Goal: Task Accomplishment & Management: Manage account settings

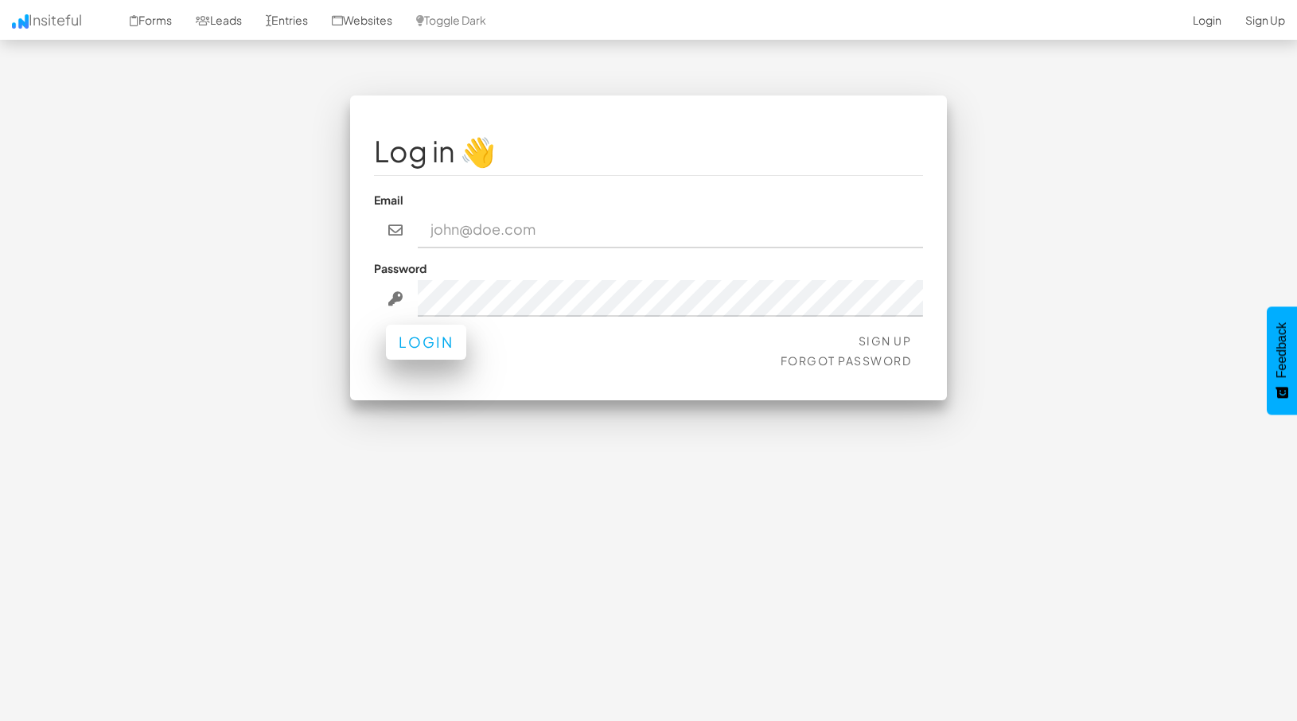
type input "nick@strikingalchemy.com"
click at [446, 343] on button "Login" at bounding box center [426, 342] width 80 height 35
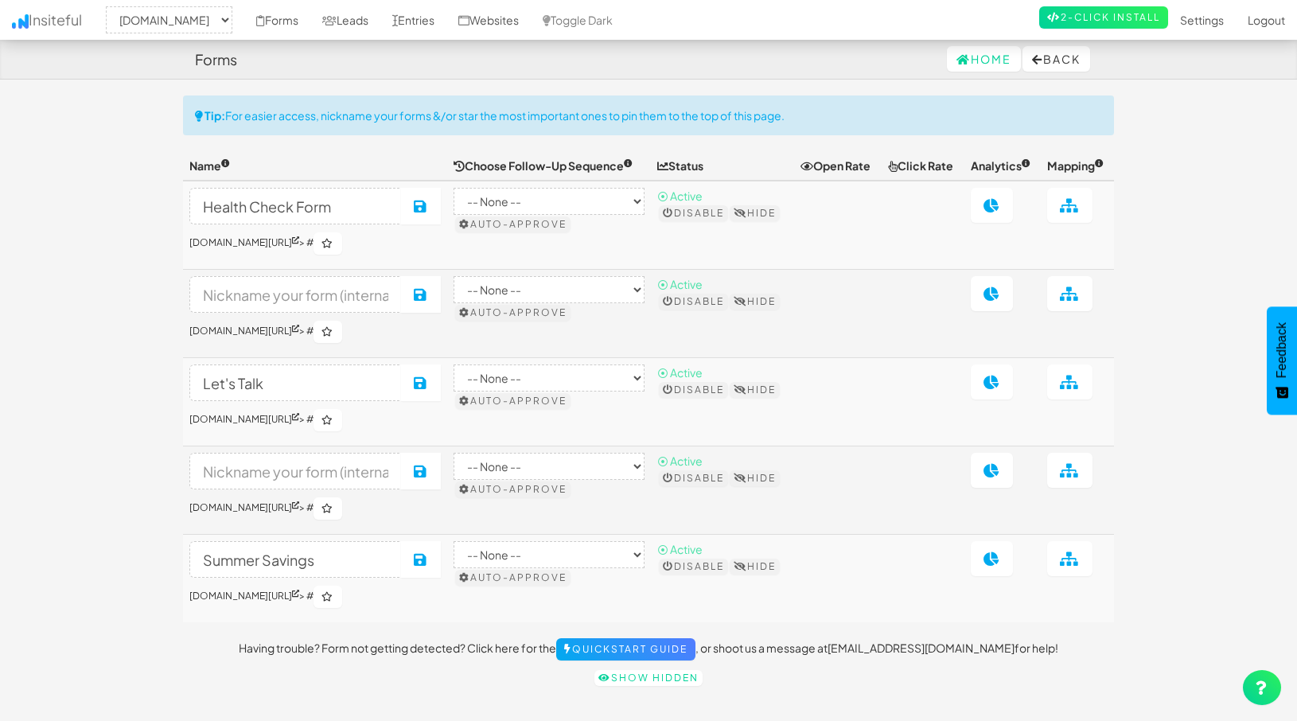
select select "2327"
click at [302, 18] on link "Forms" at bounding box center [277, 20] width 66 height 40
select select "2327"
click at [380, 23] on link "Leads" at bounding box center [345, 20] width 70 height 40
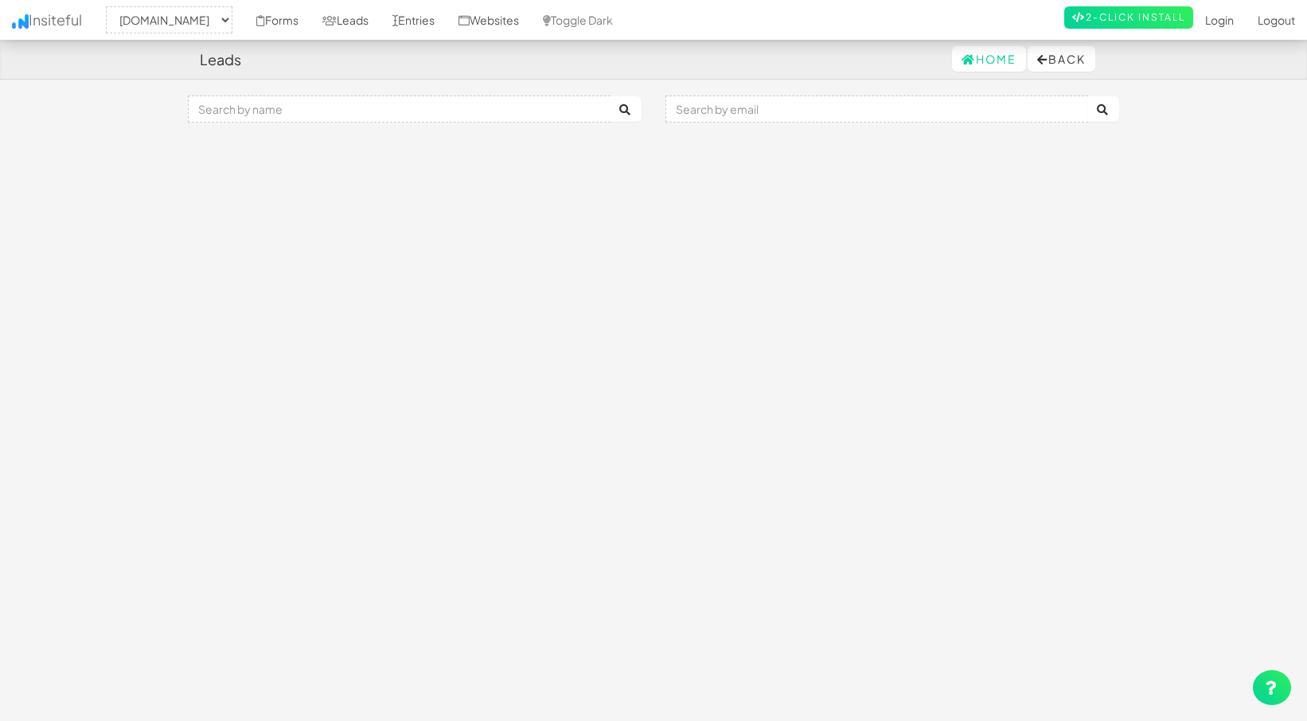
select select "2327"
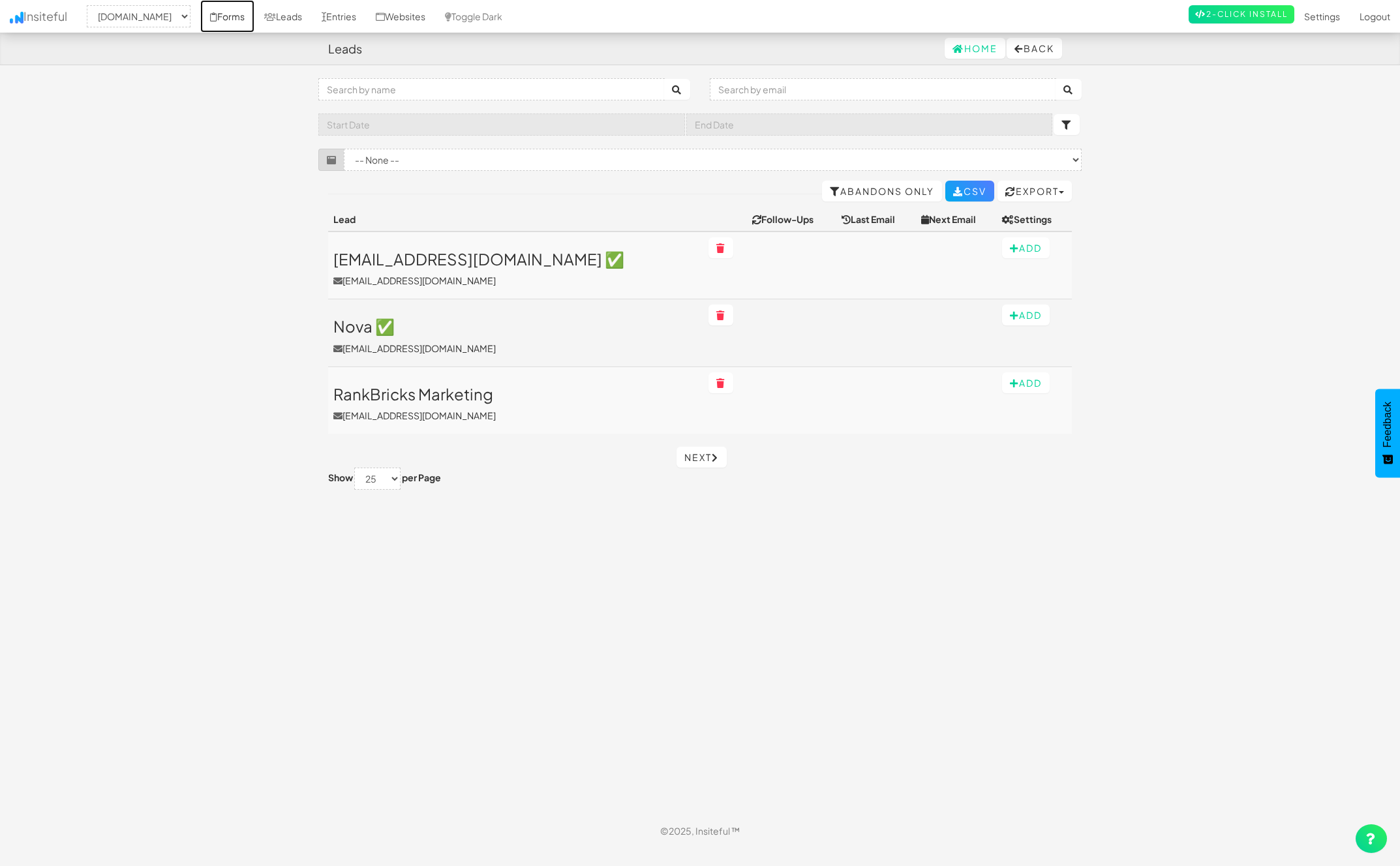
click at [254, 19] on link "Forms" at bounding box center [227, 16] width 54 height 33
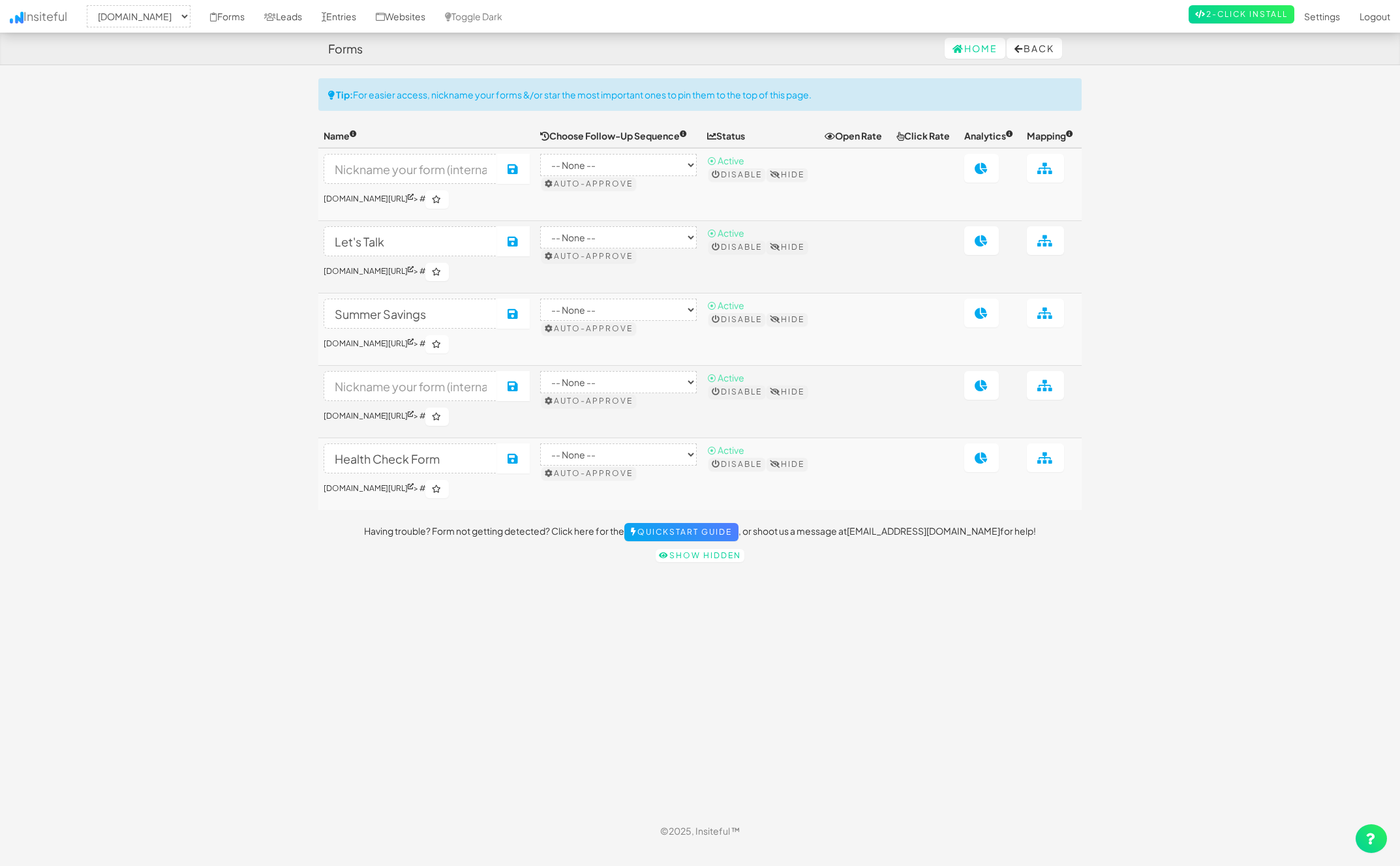
select select "2327"
click at [414, 272] on icon at bounding box center [410, 269] width 6 height 6
click at [366, 16] on link "Entries" at bounding box center [339, 16] width 54 height 33
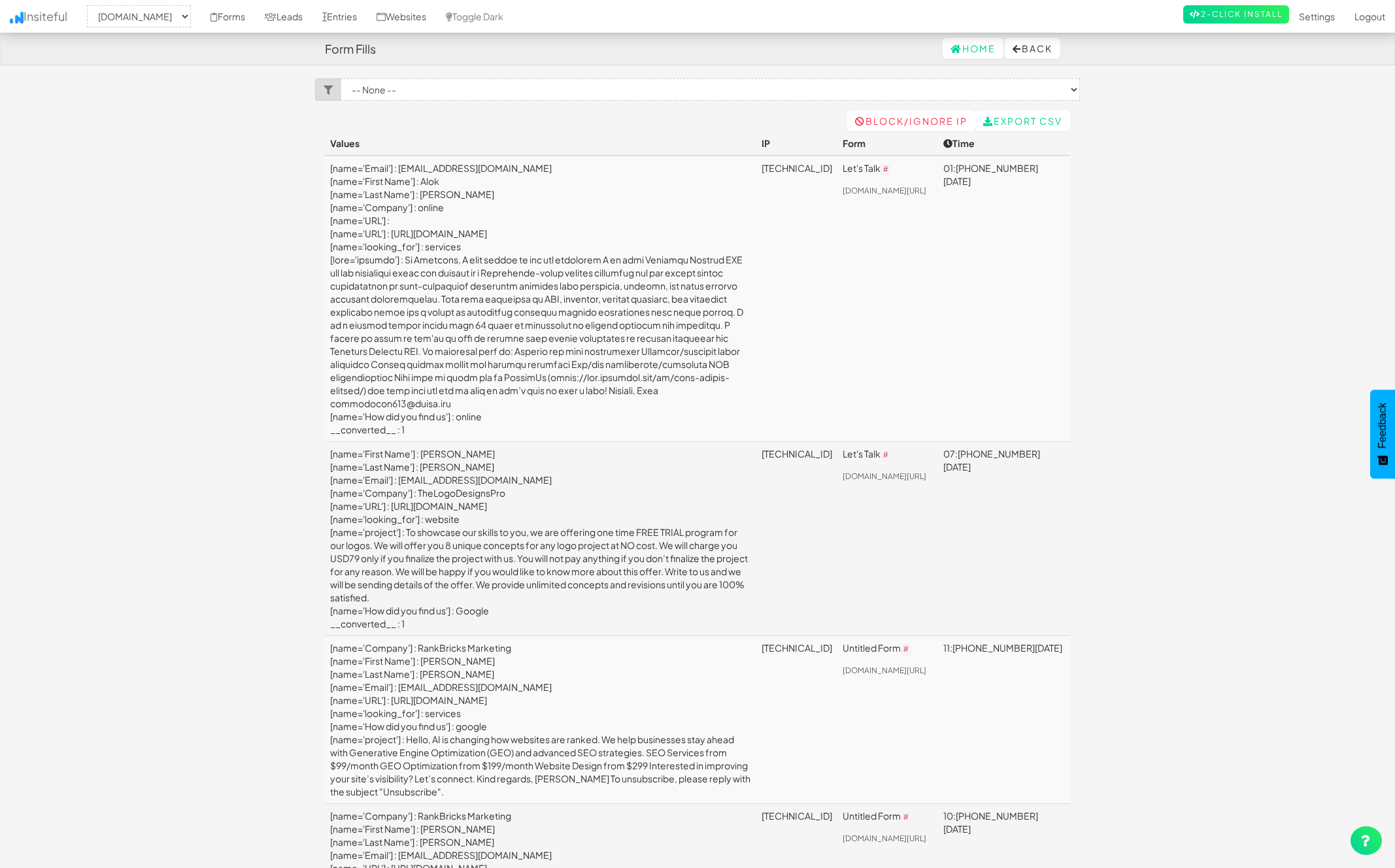
select select "2327"
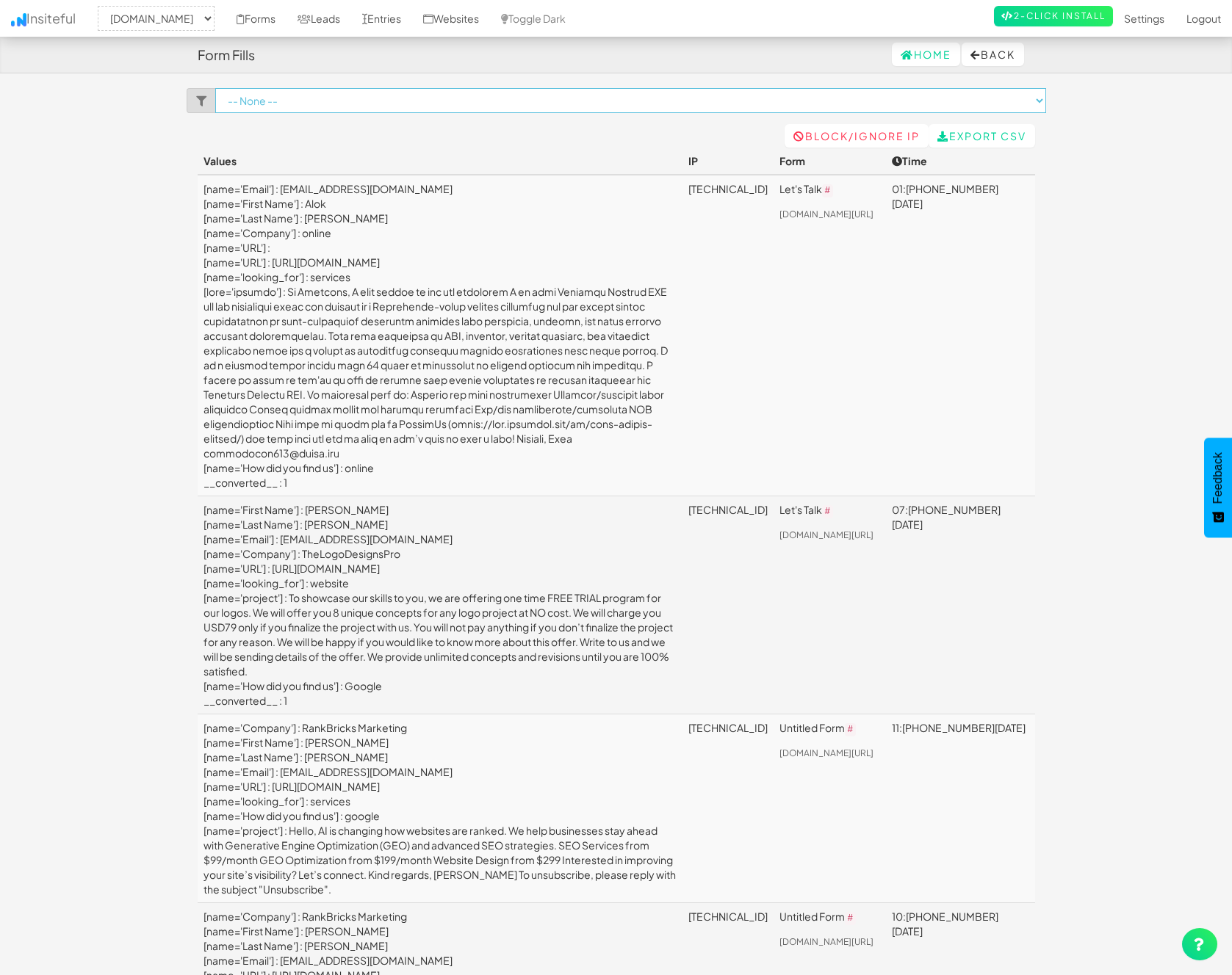
click at [1038, 101] on select "-- None -- Let's Talk (strikingalchemy.com/lets-talk#) Untitled Form (strikinga…" at bounding box center [630, 100] width 831 height 25
select select "f685e3c5c715308.10912251"
click at [215, 88] on select "-- None -- Let's Talk (strikingalchemy.com/lets-talk#) Untitled Form (strikinga…" at bounding box center [630, 100] width 831 height 25
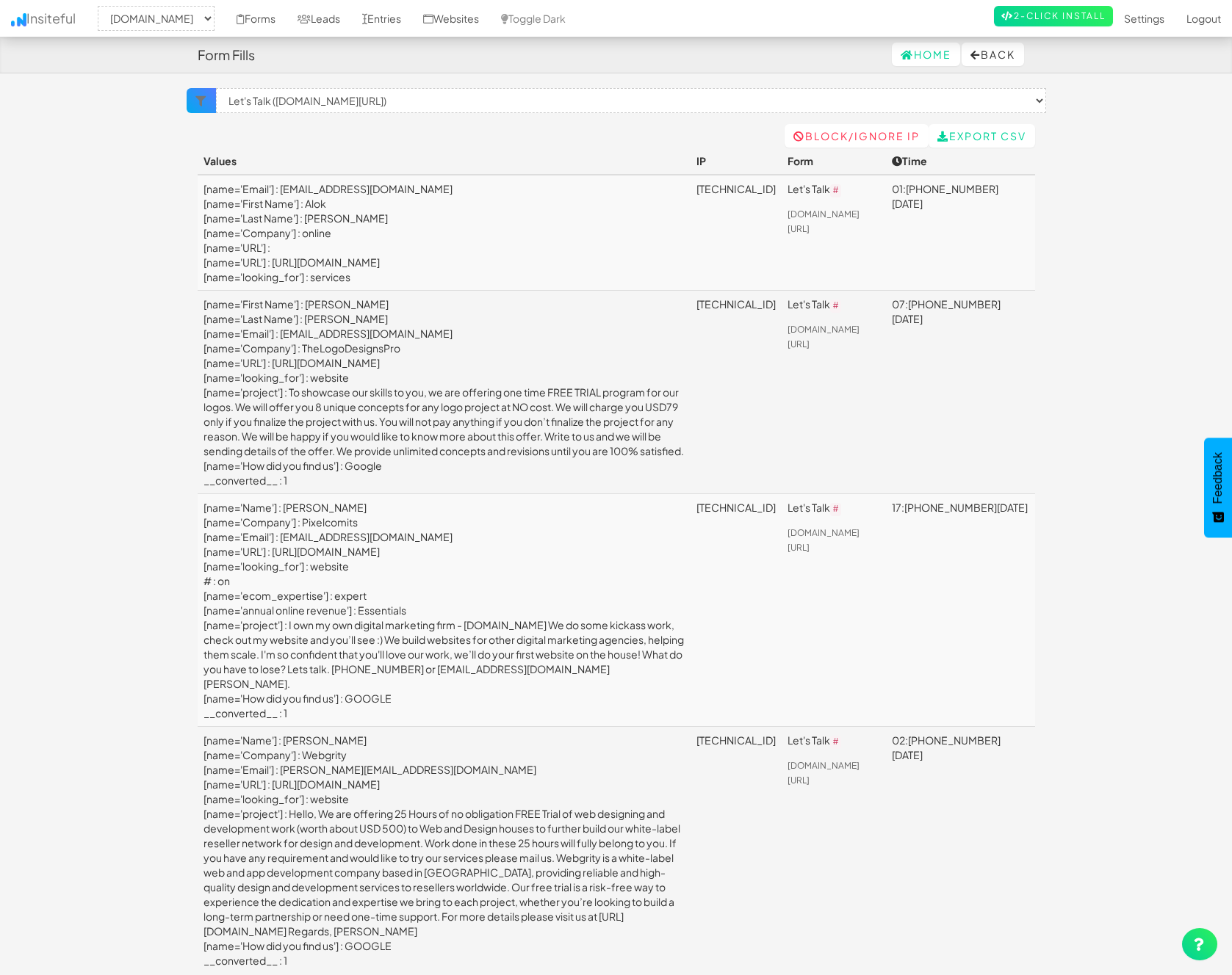
select select "2327"
select select "f685e3c5c715308.10912251"
click at [1135, 218] on body "Form Fills Home Back Toggle navigation Insiteful -- None -- strikingalchemy.com…" at bounding box center [616, 536] width 1232 height 1073
click at [490, 18] on link "Websites" at bounding box center [450, 18] width 78 height 37
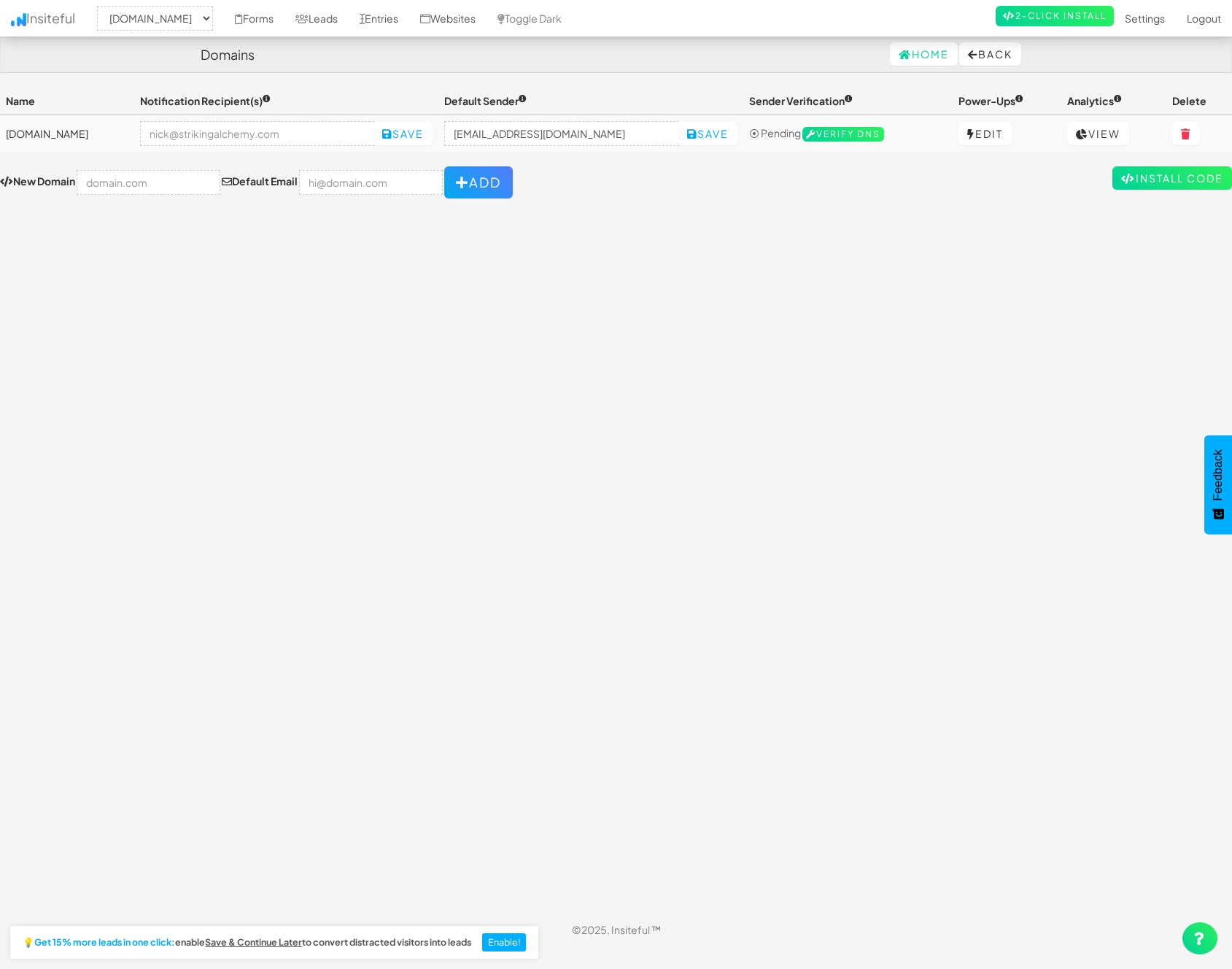
select select "2327"
click at [408, 23] on link "Entries" at bounding box center [379, 18] width 60 height 37
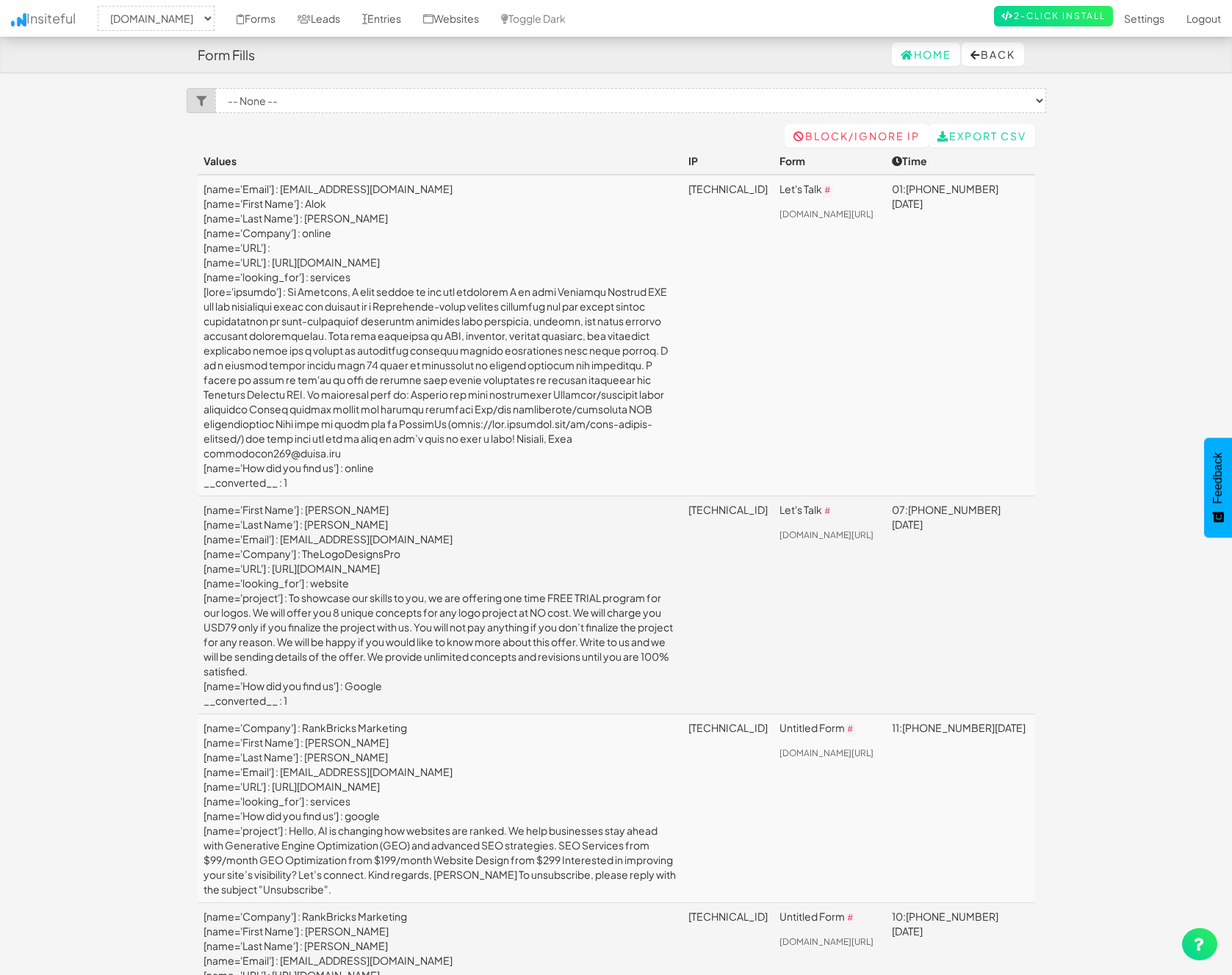
select select "2327"
click at [351, 27] on link "Leads" at bounding box center [318, 18] width 65 height 37
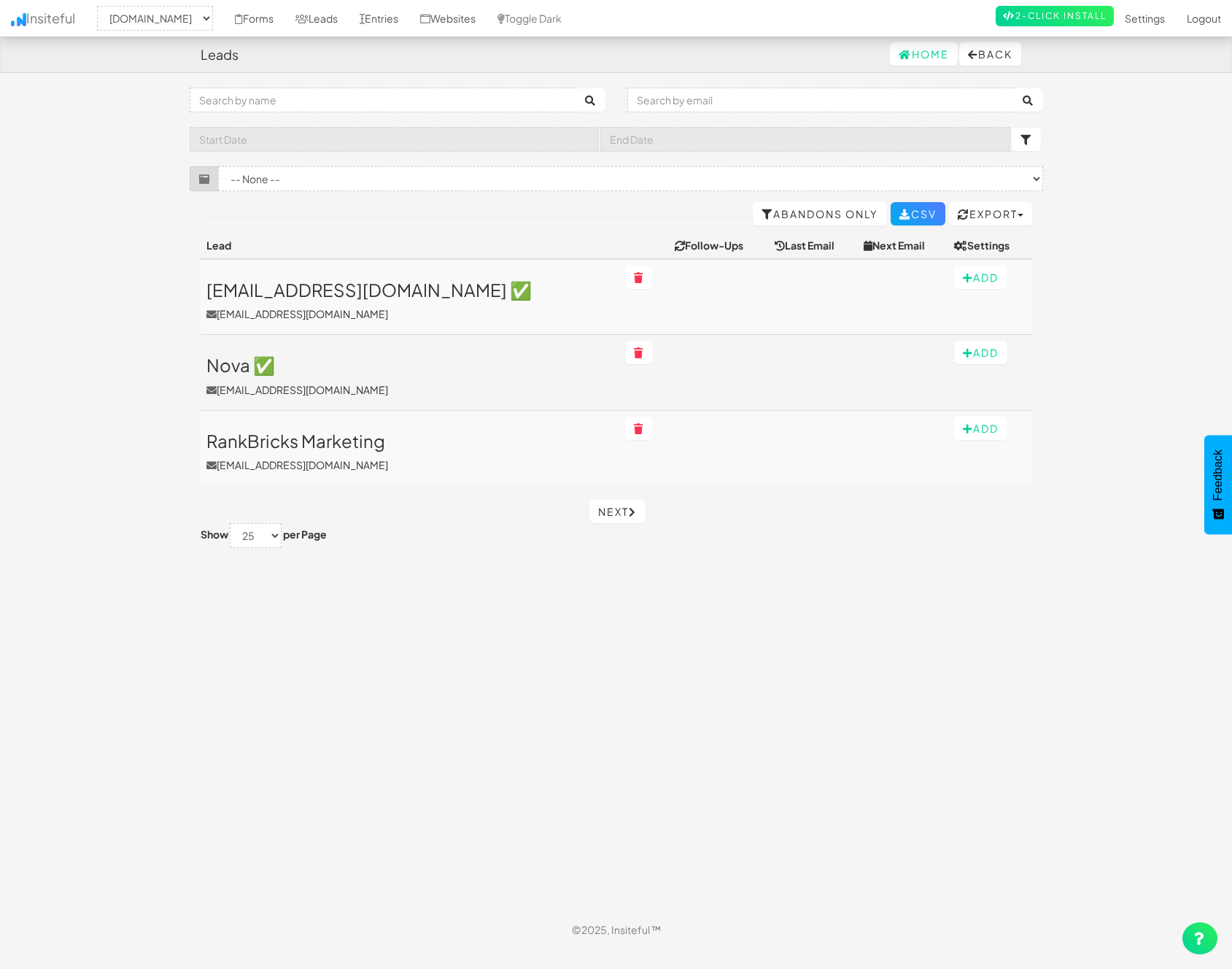
select select "2327"
click at [284, 15] on link "Forms" at bounding box center [254, 18] width 60 height 37
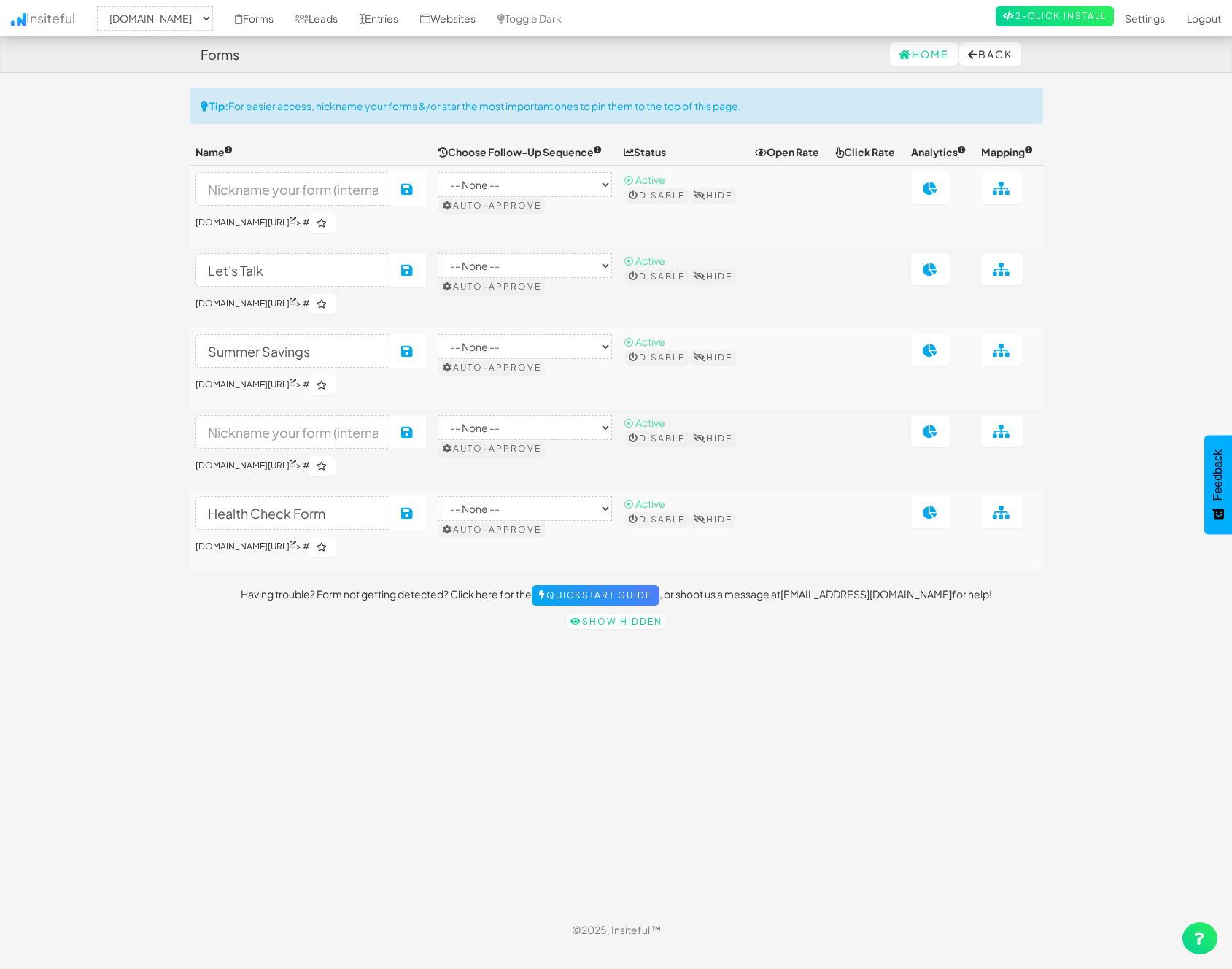
select select "2327"
click at [406, 15] on link "Entries" at bounding box center [379, 18] width 60 height 37
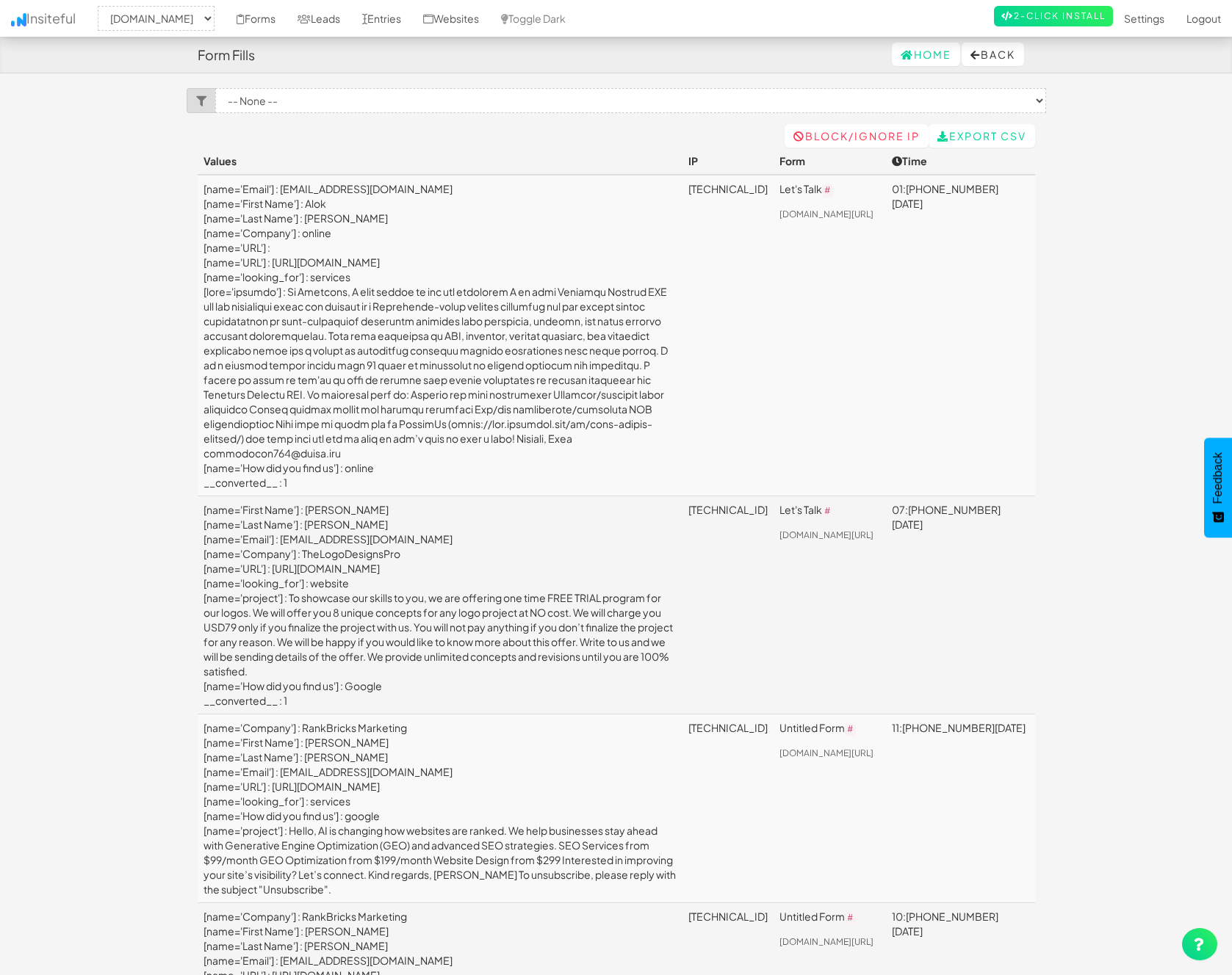
select select "2327"
click at [343, 17] on link "Leads" at bounding box center [318, 18] width 65 height 37
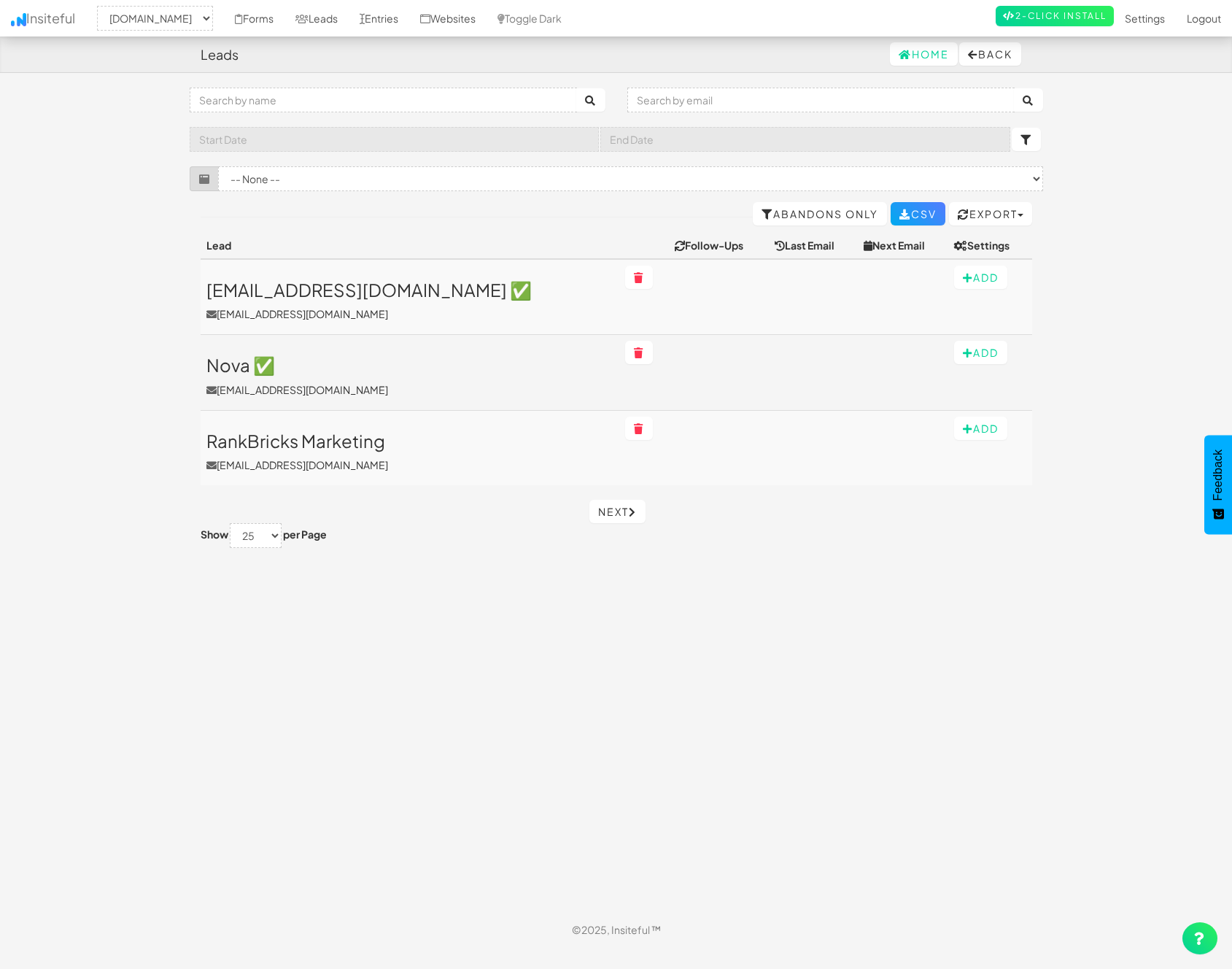
select select "2327"
click at [409, 18] on link "Entries" at bounding box center [379, 18] width 60 height 37
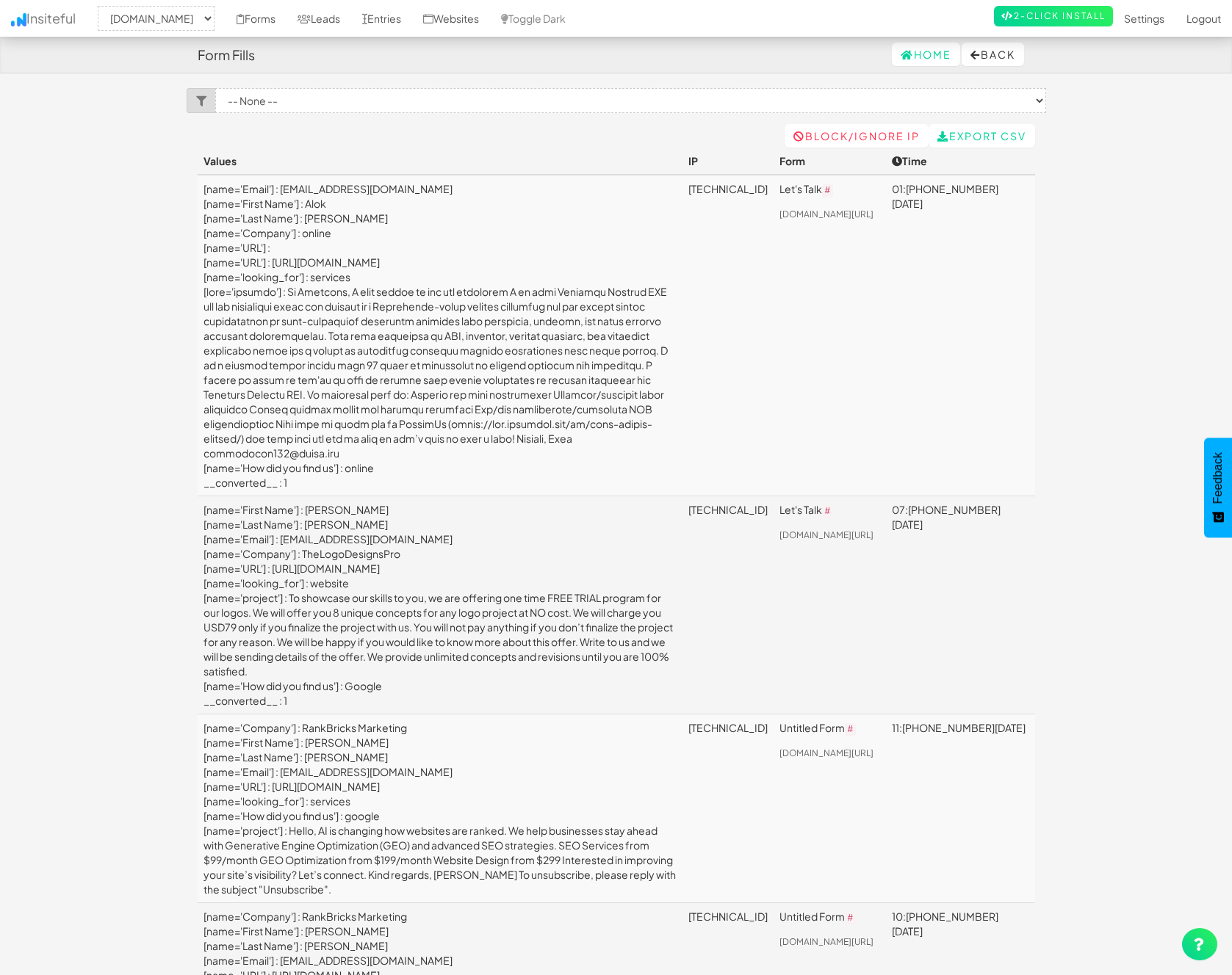
select select "2327"
click at [1009, 57] on button "Back" at bounding box center [993, 54] width 63 height 23
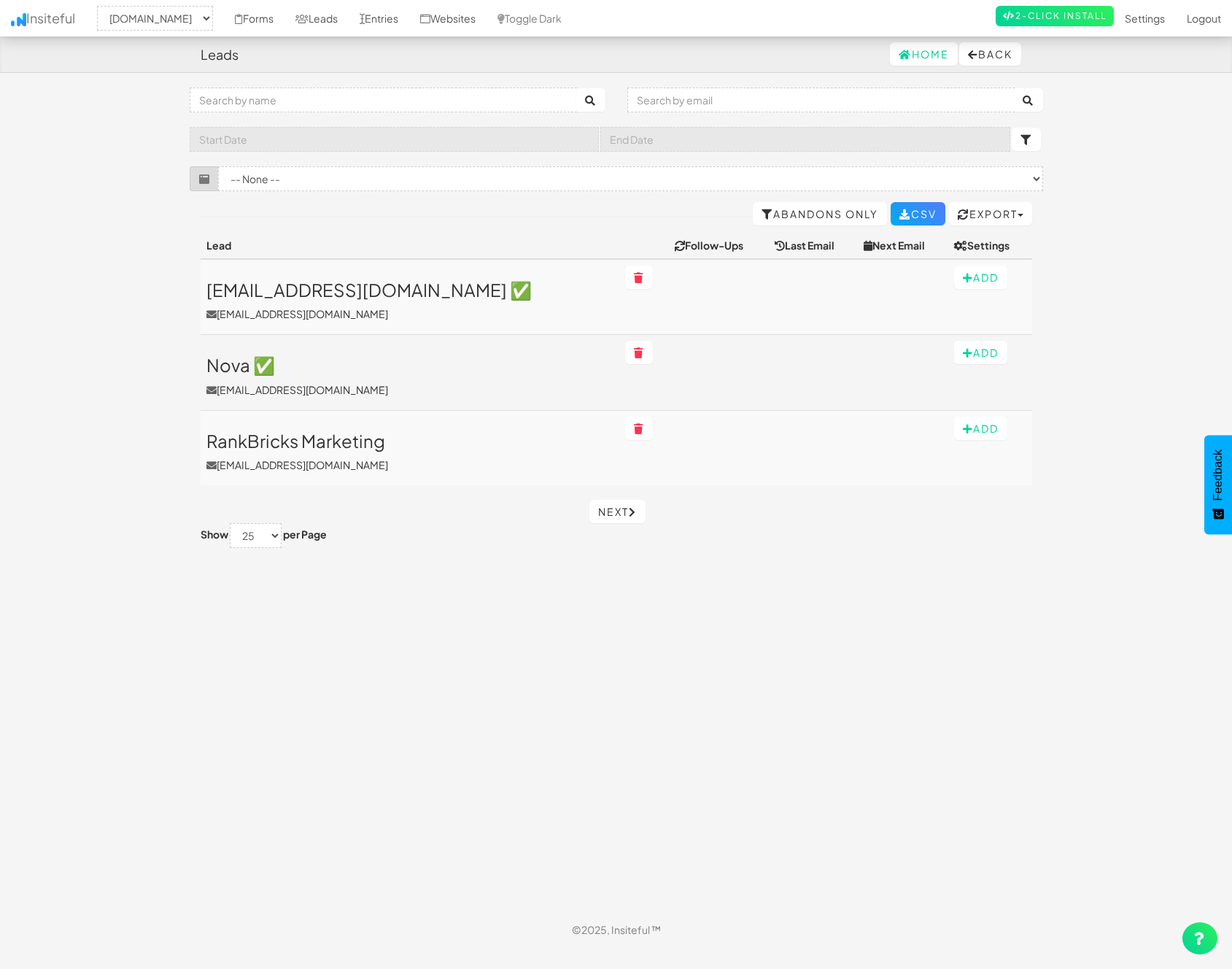
select select "2327"
click at [409, 12] on link "Entries" at bounding box center [379, 18] width 60 height 37
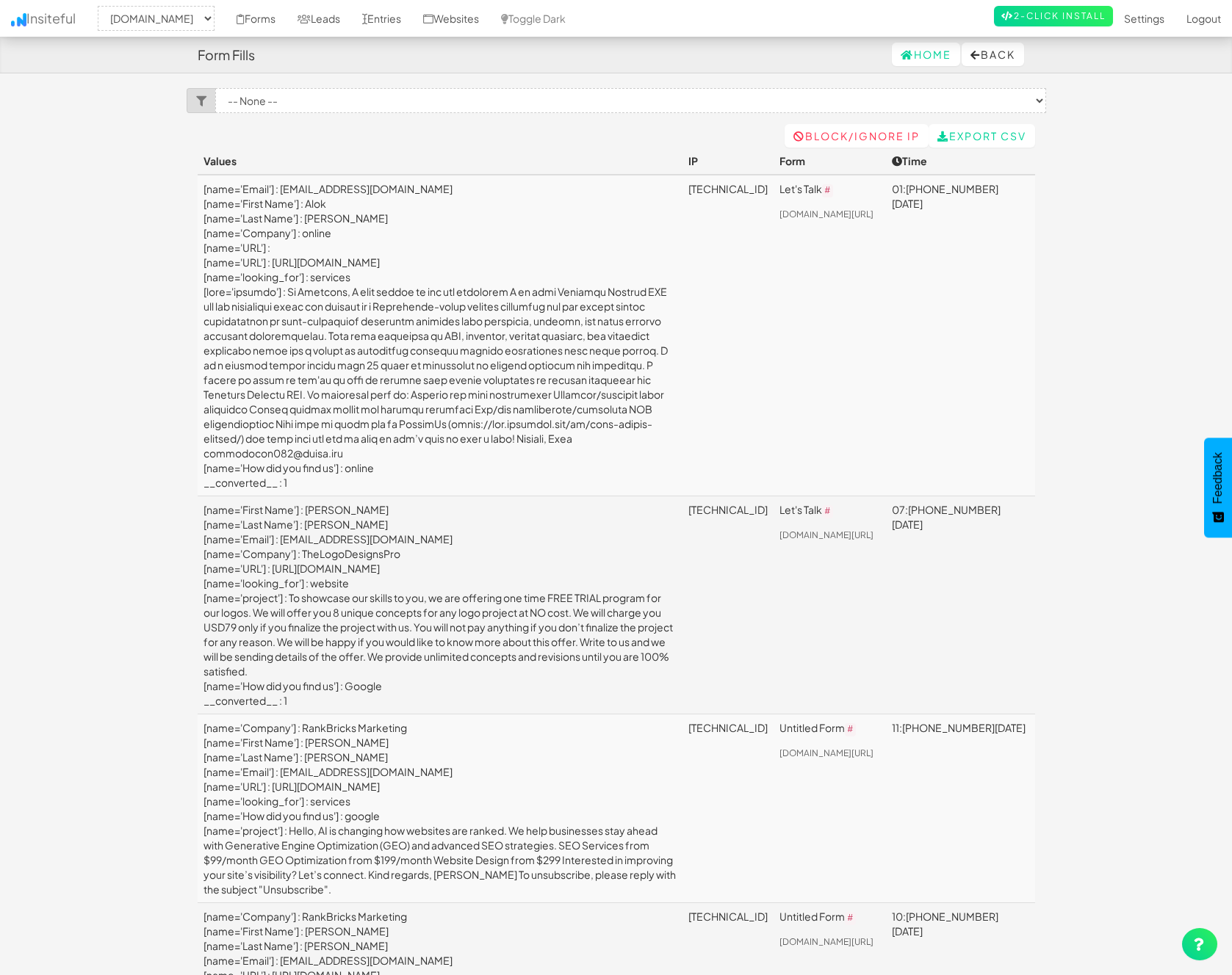
select select "2327"
